Goal: Task Accomplishment & Management: Manage account settings

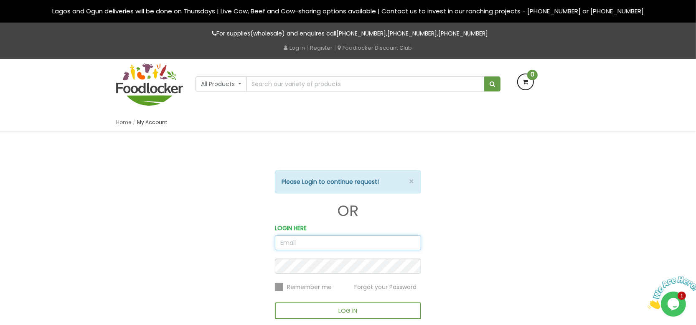
click at [284, 242] on input "email" at bounding box center [348, 242] width 146 height 15
type input "rhoda.adetoye@foodlocker.com.ng"
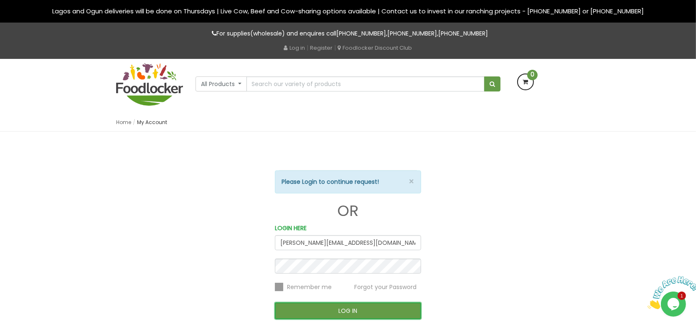
click at [293, 306] on button "LOG IN" at bounding box center [348, 311] width 146 height 17
click at [305, 308] on button "LOG IN" at bounding box center [348, 311] width 146 height 17
